Goal: Task Accomplishment & Management: Complete application form

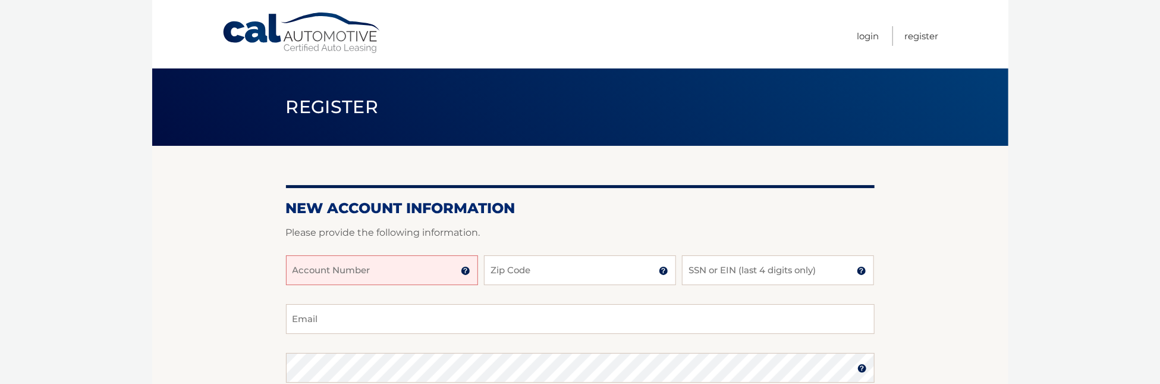
drag, startPoint x: 389, startPoint y: 265, endPoint x: 393, endPoint y: 271, distance: 7.3
click at [393, 271] on input "Account Number" at bounding box center [382, 270] width 192 height 30
type input "44455546642"
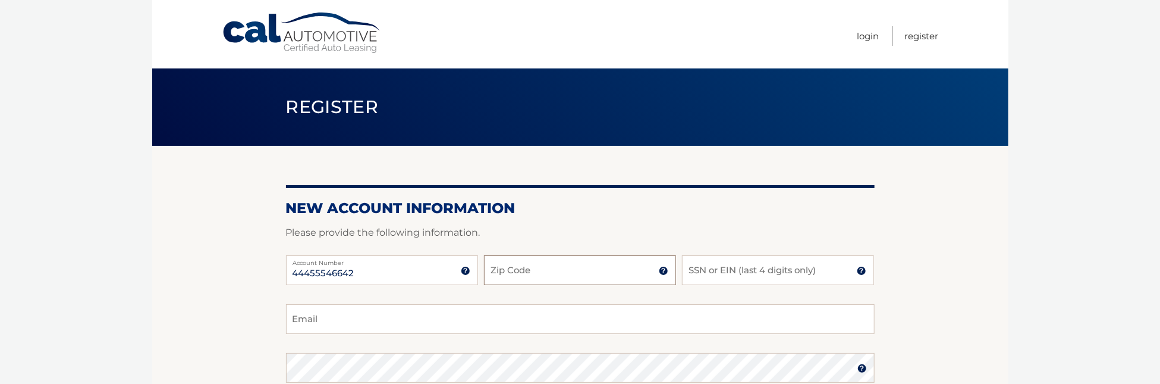
click at [556, 269] on input "Zip Code" at bounding box center [580, 270] width 192 height 30
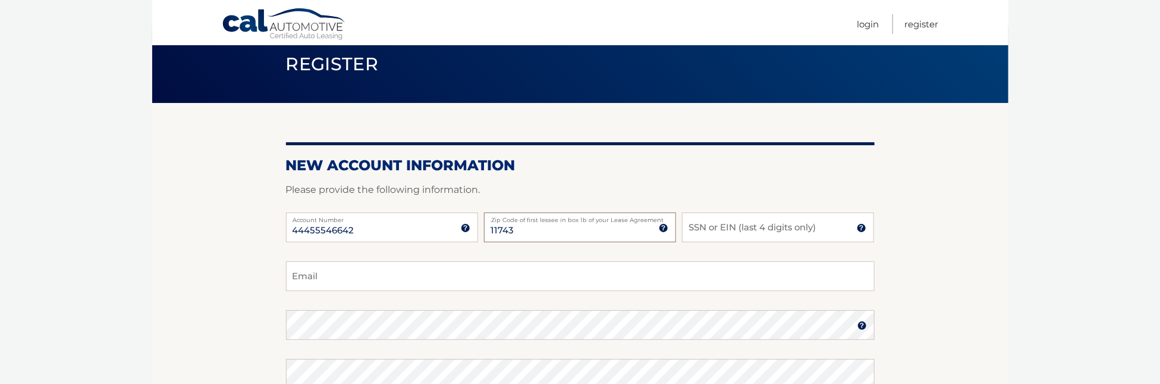
scroll to position [59, 0]
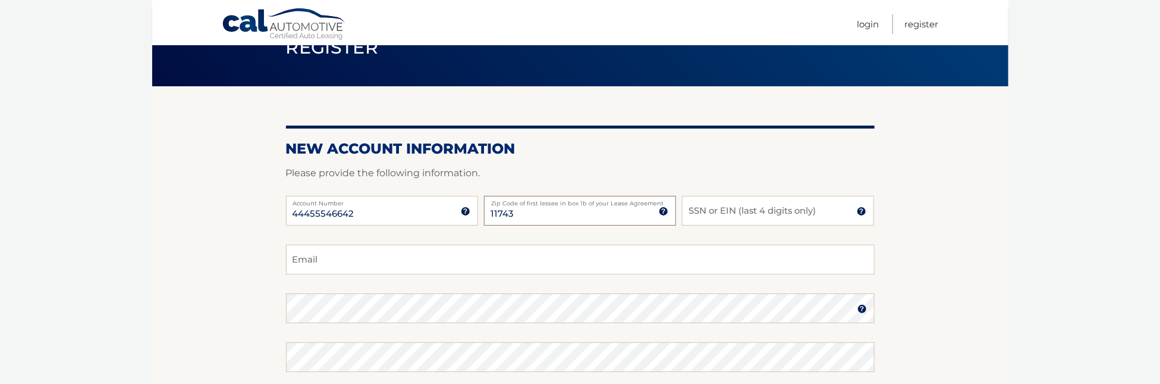
type input "11743"
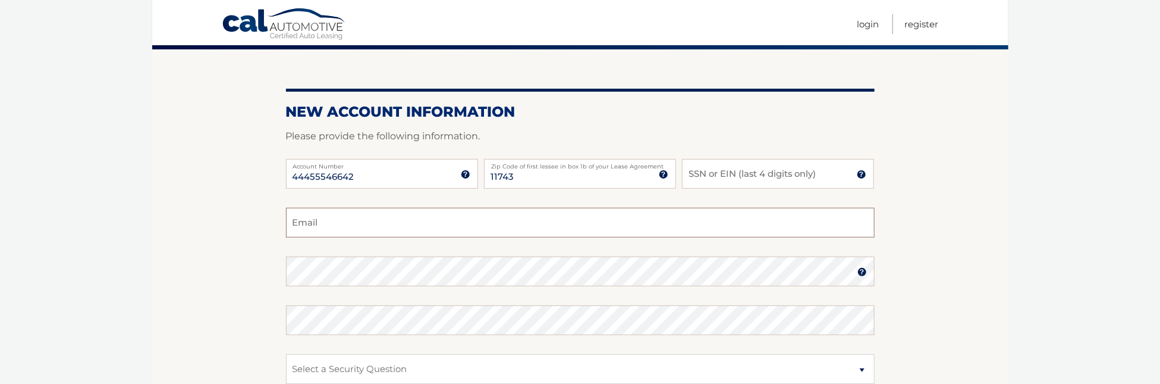
drag, startPoint x: 588, startPoint y: 231, endPoint x: 581, endPoint y: 219, distance: 13.9
click at [581, 219] on input "Email" at bounding box center [580, 223] width 589 height 30
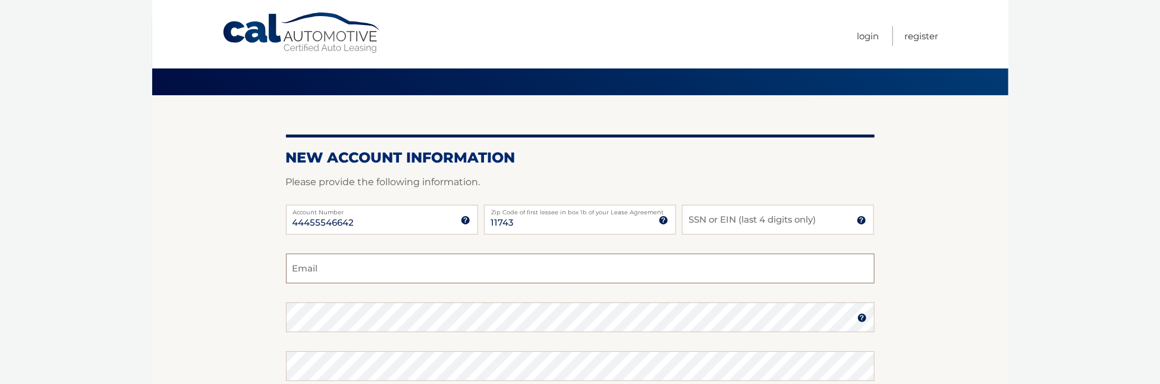
scroll to position [37, 0]
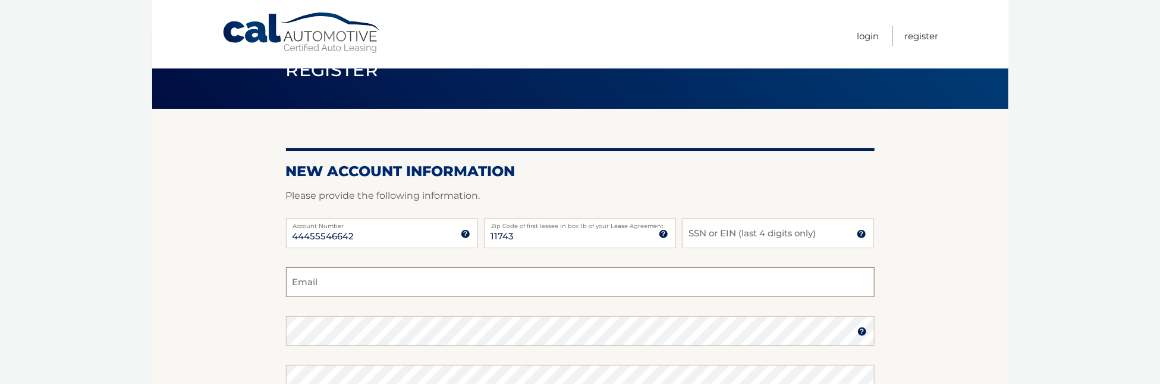
click at [429, 276] on input "Email" at bounding box center [580, 282] width 589 height 30
type input "[EMAIL_ADDRESS][DOMAIN_NAME]"
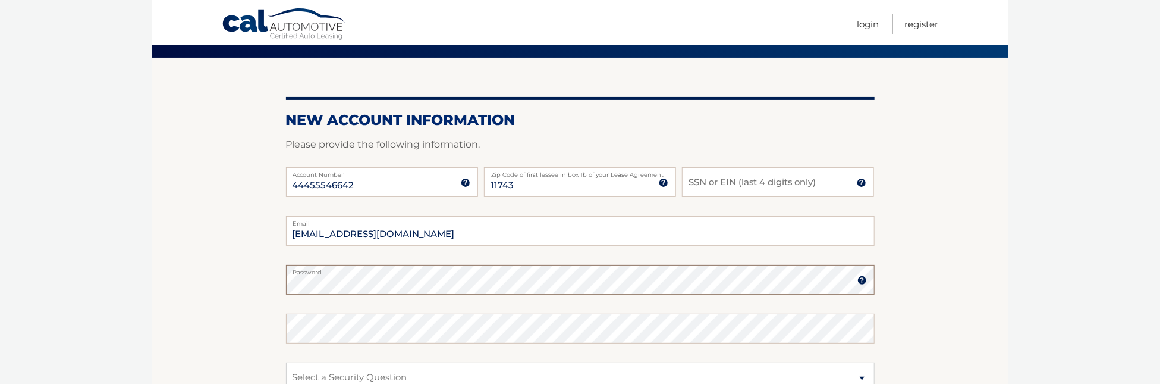
scroll to position [215, 0]
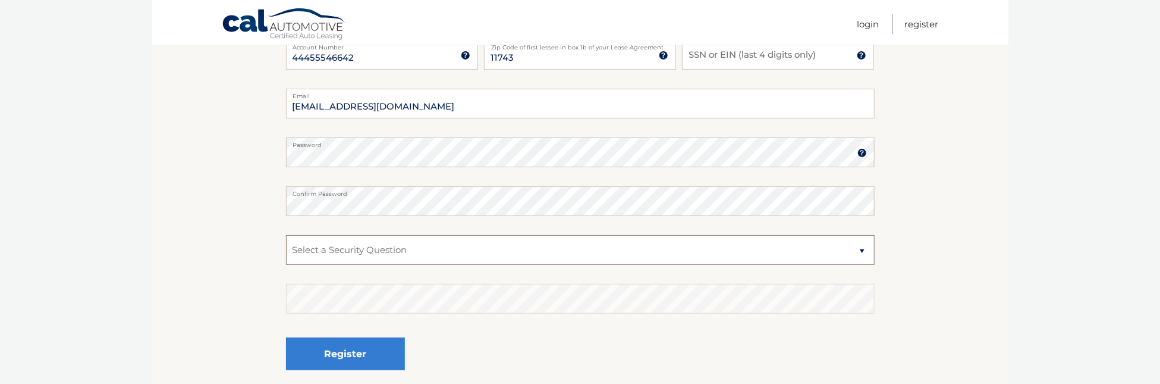
click at [312, 242] on select "Select a Security Question What was the name of your elementary school? What is…" at bounding box center [580, 250] width 589 height 30
select select "1"
click at [286, 235] on select "Select a Security Question What was the name of your elementary school? What is…" at bounding box center [580, 250] width 589 height 30
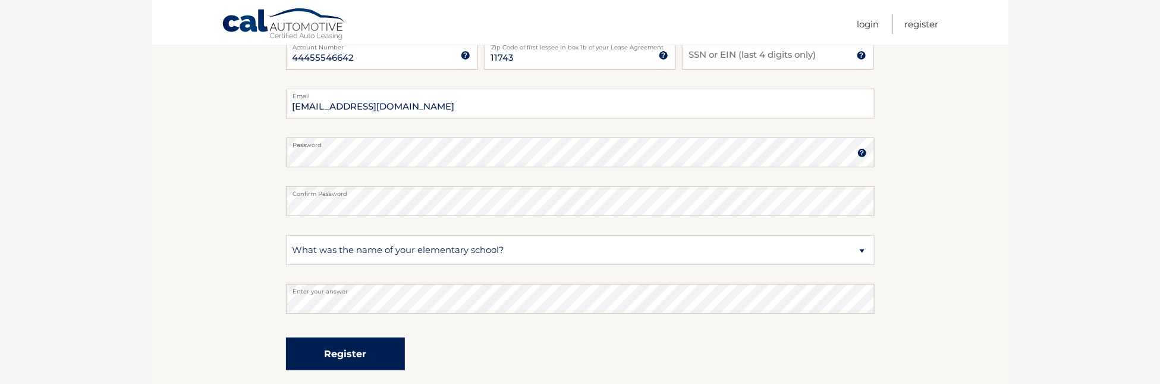
click at [326, 348] on button "Register" at bounding box center [345, 353] width 119 height 33
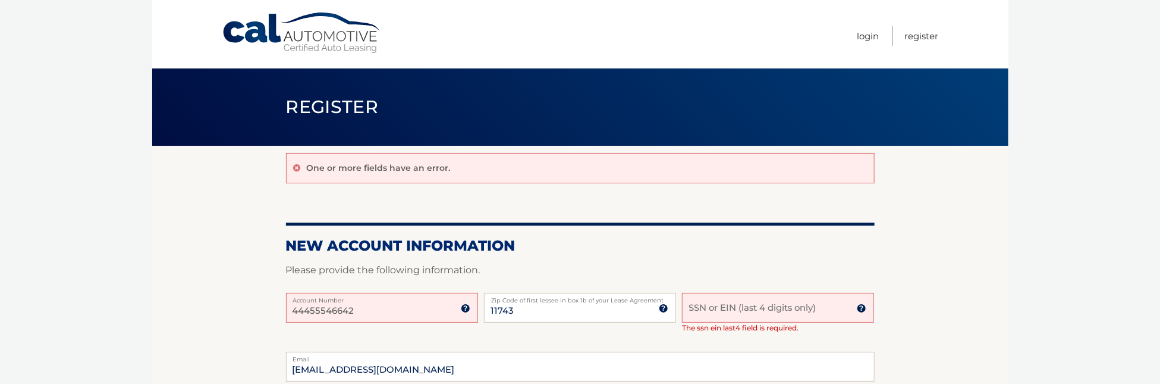
click at [718, 295] on input "SSN or EIN (last 4 digits only)" at bounding box center [778, 308] width 192 height 30
type input "8696"
click at [768, 330] on span "The ssn ein last4 field is required." at bounding box center [740, 327] width 117 height 9
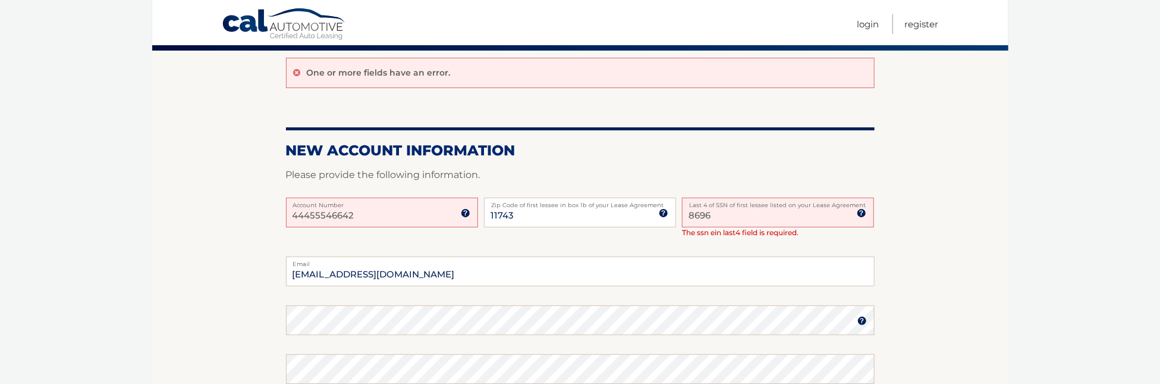
scroll to position [119, 0]
